Goal: Check status: Check status

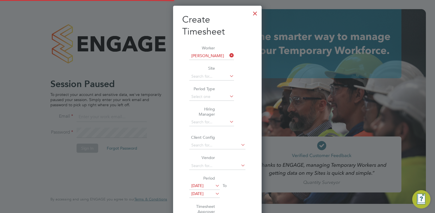
type input "eva@mmpconsultancy.co.uk"
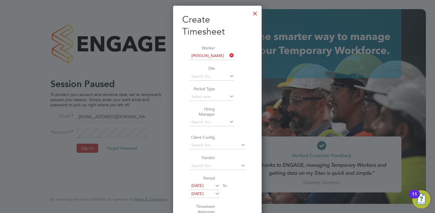
click at [257, 12] on div at bounding box center [255, 12] width 10 height 10
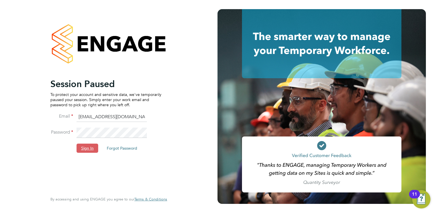
click at [85, 144] on button "Sign In" at bounding box center [88, 147] width 22 height 9
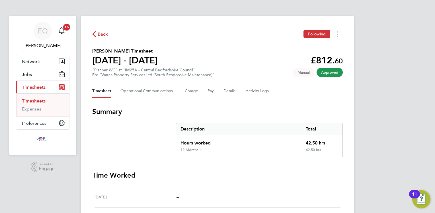
drag, startPoint x: 282, startPoint y: 154, endPoint x: 87, endPoint y: 44, distance: 223.7
click at [87, 44] on div "Back Following [PERSON_NAME] Timesheet [DATE] - [DATE] £812. 60 "Planner WC" at…" at bounding box center [218, 198] width 274 height 364
click at [209, 132] on div "Description" at bounding box center [238, 128] width 125 height 11
drag, startPoint x: 276, startPoint y: 150, endPoint x: 101, endPoint y: 43, distance: 205.9
click at [101, 43] on div "Back Following [PERSON_NAME] Timesheet [DATE] - [DATE] £812. 60 "Planner WC" at…" at bounding box center [218, 198] width 274 height 364
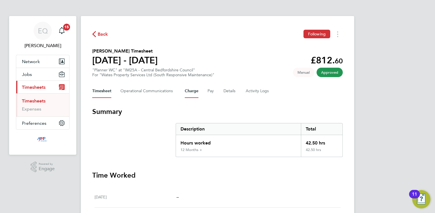
drag, startPoint x: 101, startPoint y: 43, endPoint x: 197, endPoint y: 85, distance: 105.4
click at [197, 85] on button "Charge" at bounding box center [192, 91] width 14 height 14
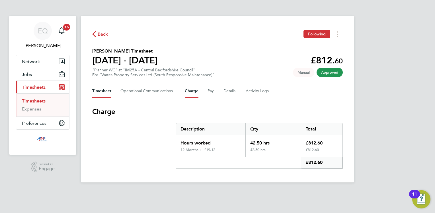
click at [98, 91] on button "Timesheet" at bounding box center [101, 91] width 19 height 14
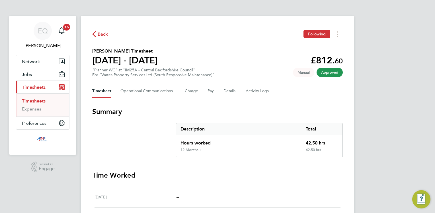
click at [156, 145] on section "Summary Description Total Hours worked 42.50 hrs 12 Months + 42.50 hrs" at bounding box center [217, 132] width 251 height 50
